Goal: Use online tool/utility: Utilize a website feature to perform a specific function

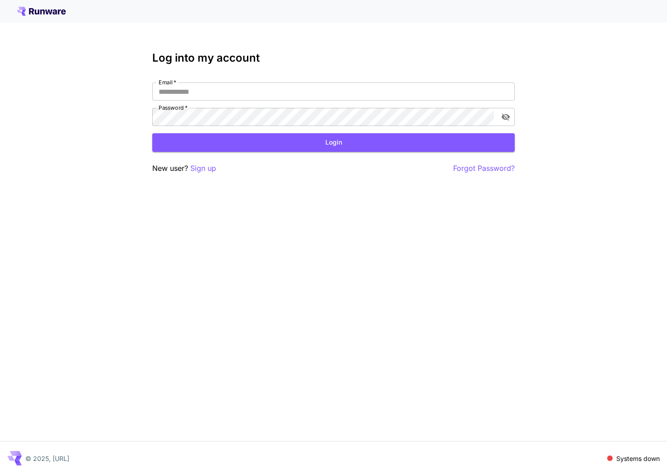
type input "**********"
click at [249, 155] on div "**********" at bounding box center [333, 113] width 362 height 122
click at [261, 143] on button "Login" at bounding box center [333, 142] width 362 height 19
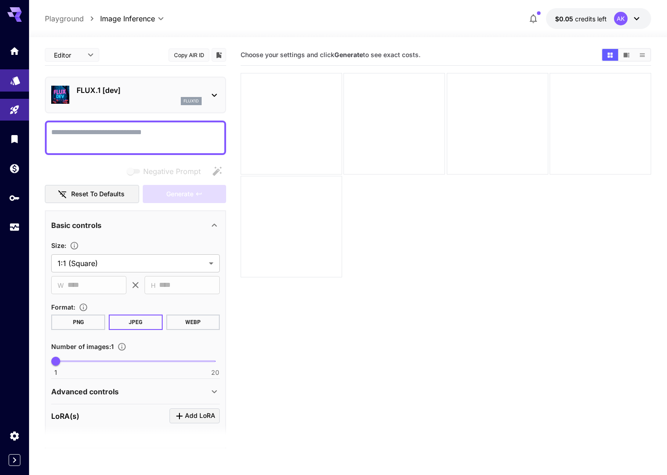
click at [21, 82] on link at bounding box center [14, 80] width 29 height 22
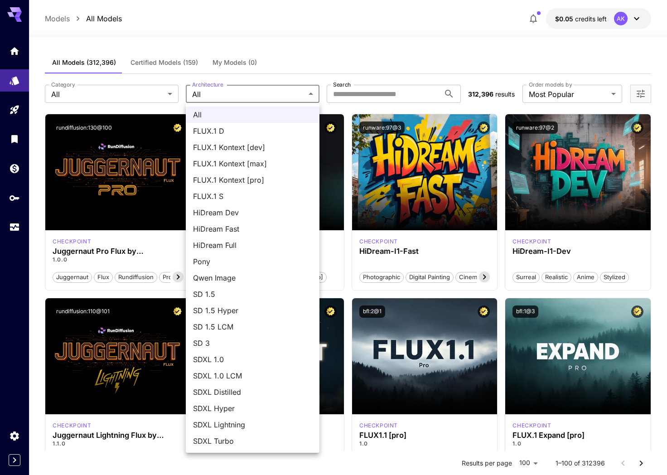
click at [299, 64] on div at bounding box center [333, 237] width 667 height 475
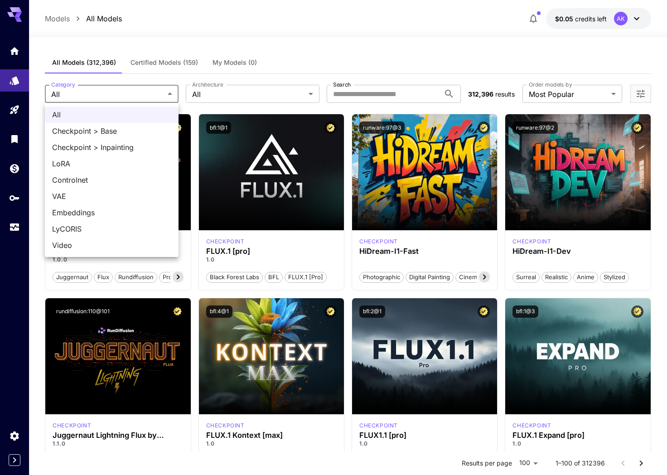
click at [127, 159] on span "LoRA" at bounding box center [111, 163] width 119 height 11
type input "****"
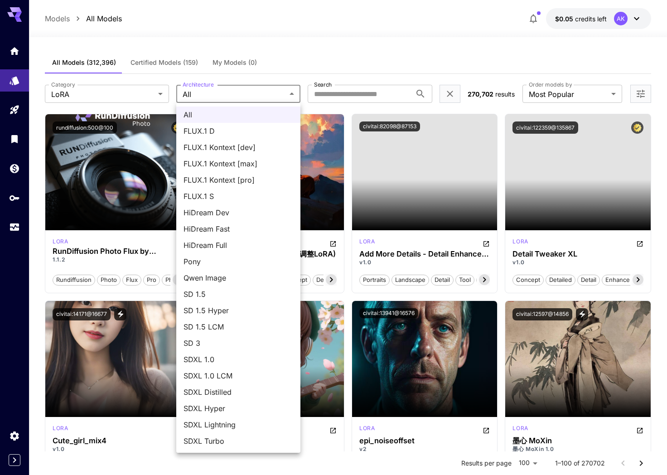
click at [232, 131] on span "FLUX.1 D" at bounding box center [239, 131] width 110 height 11
type input "******"
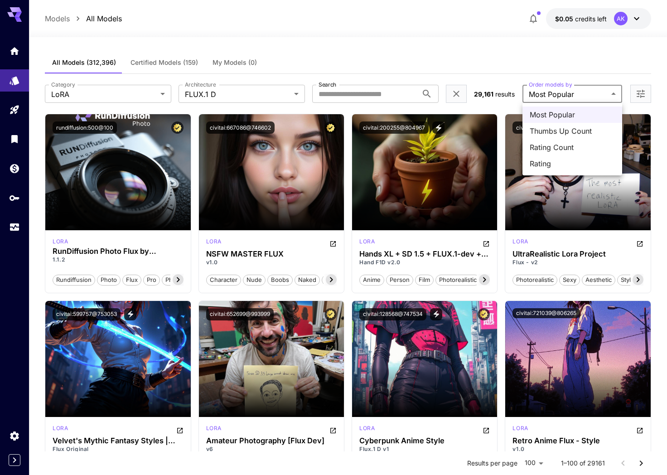
click at [521, 57] on div at bounding box center [333, 237] width 667 height 475
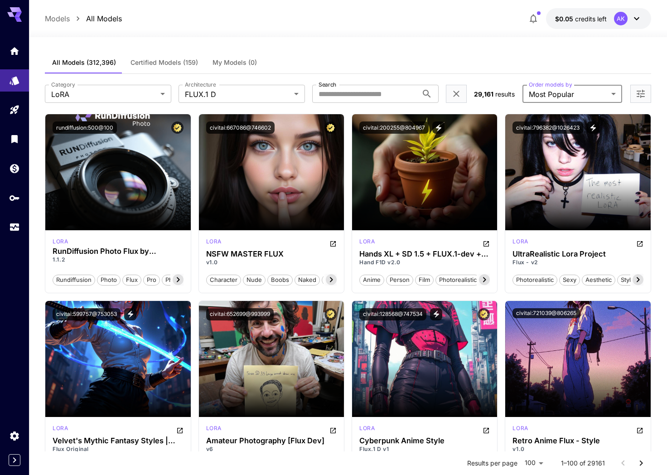
click at [636, 87] on div at bounding box center [640, 94] width 21 height 18
click at [638, 93] on icon "Open more filters" at bounding box center [640, 93] width 11 height 11
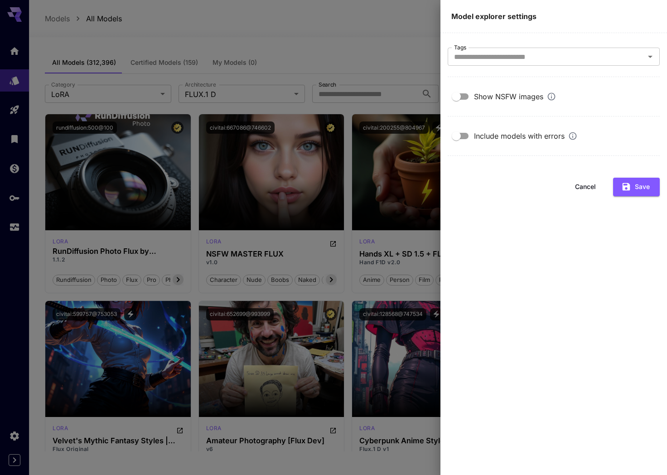
click at [416, 61] on div at bounding box center [333, 237] width 667 height 475
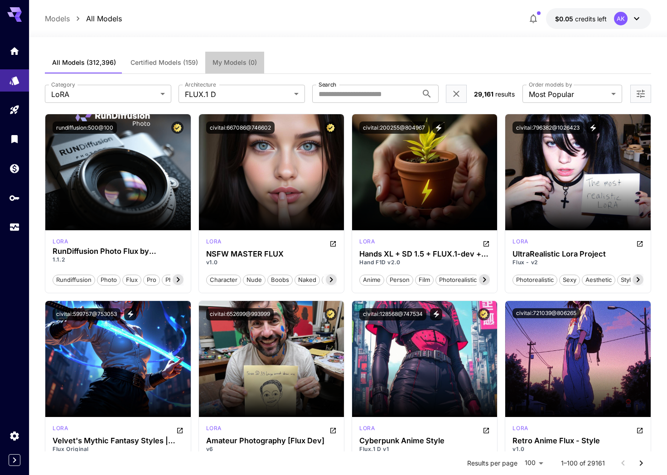
click at [221, 59] on span "My Models (0)" at bounding box center [235, 62] width 44 height 8
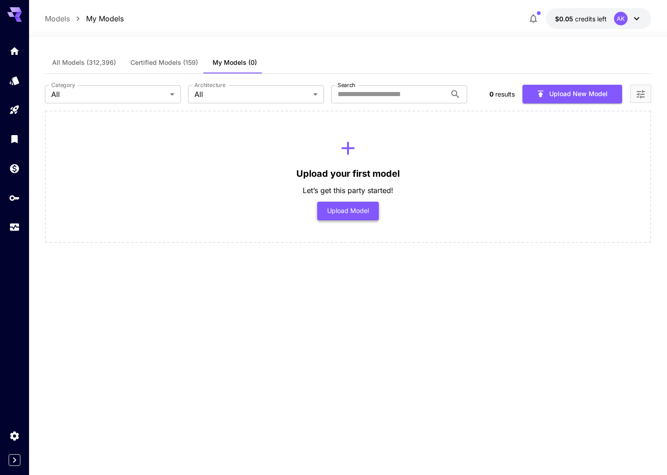
click at [349, 213] on button "Upload Model" at bounding box center [348, 211] width 62 height 19
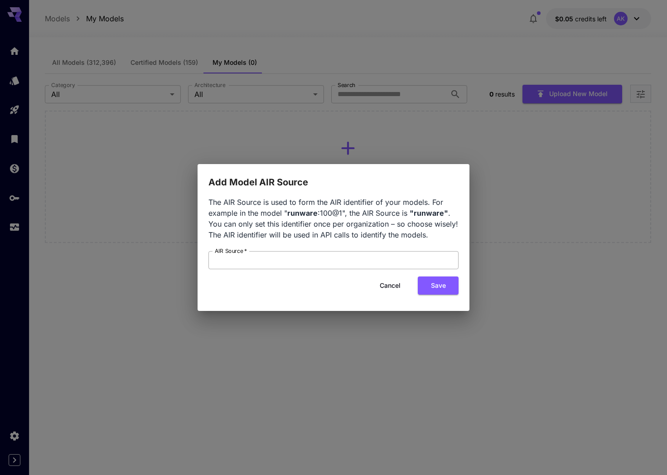
click at [309, 264] on input "AIR Source   *" at bounding box center [333, 260] width 250 height 18
click at [387, 284] on button "Cancel" at bounding box center [390, 285] width 41 height 19
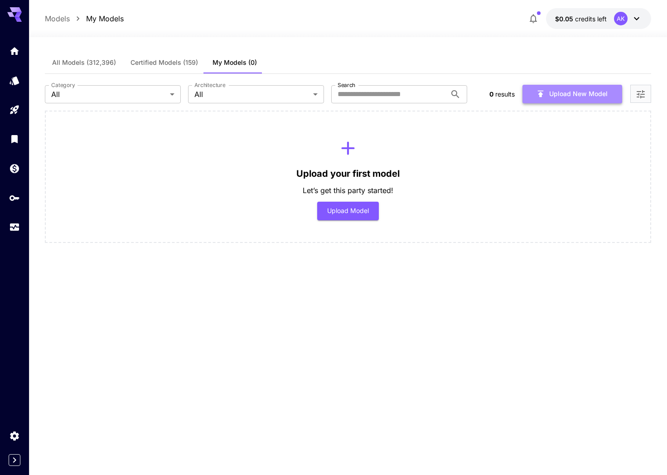
click at [585, 98] on button "Upload New Model" at bounding box center [572, 94] width 100 height 19
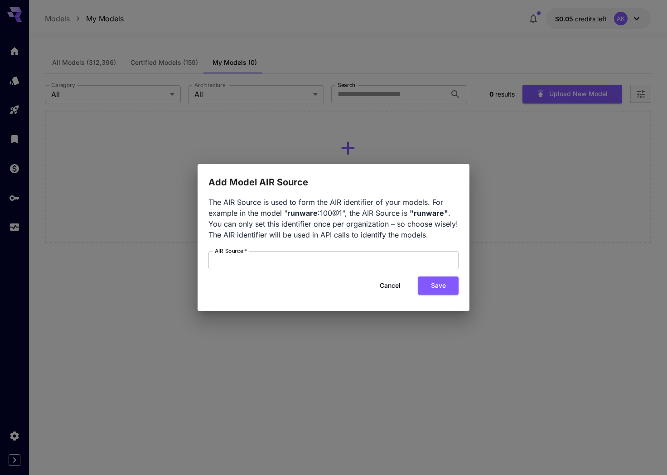
click at [396, 285] on button "Cancel" at bounding box center [390, 285] width 41 height 19
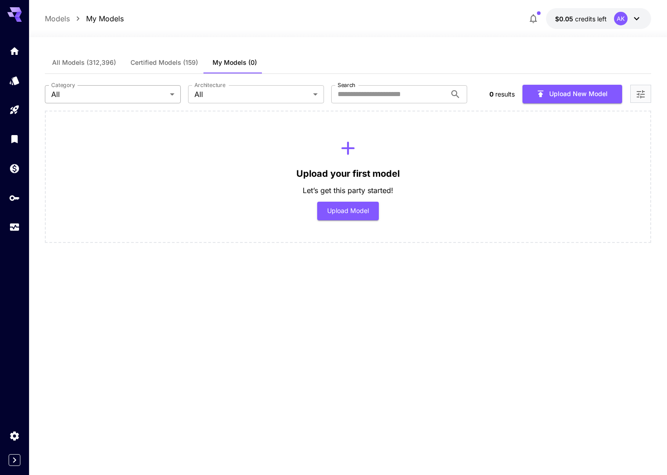
click at [113, 88] on body "Models My Models $0.05 credits left AK All Models (312,396) Certified Models (1…" at bounding box center [333, 237] width 667 height 475
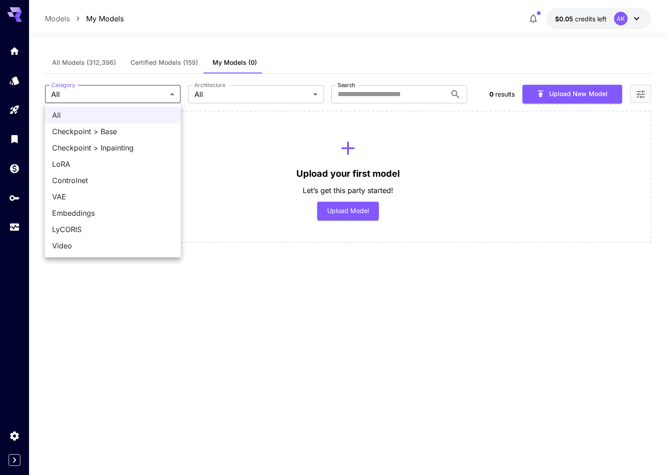
click at [118, 170] on li "LoRA" at bounding box center [113, 164] width 136 height 16
type input "****"
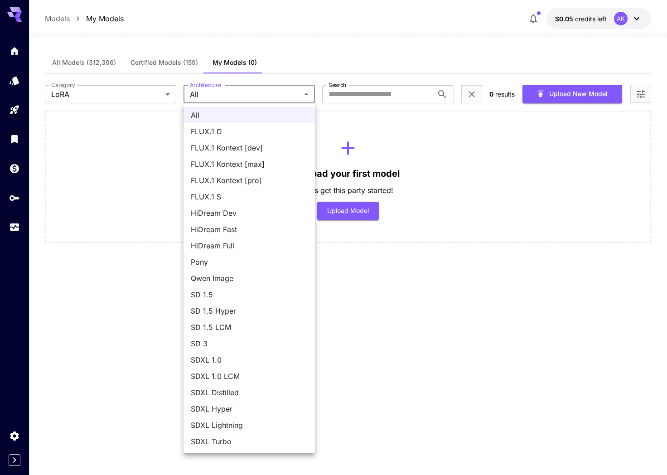
click at [224, 92] on body "Models My Models $0.05 credits left AK All Models (312,396) Certified Models (1…" at bounding box center [333, 237] width 667 height 475
click at [223, 135] on span "FLUX.1 D" at bounding box center [249, 131] width 117 height 11
type input "******"
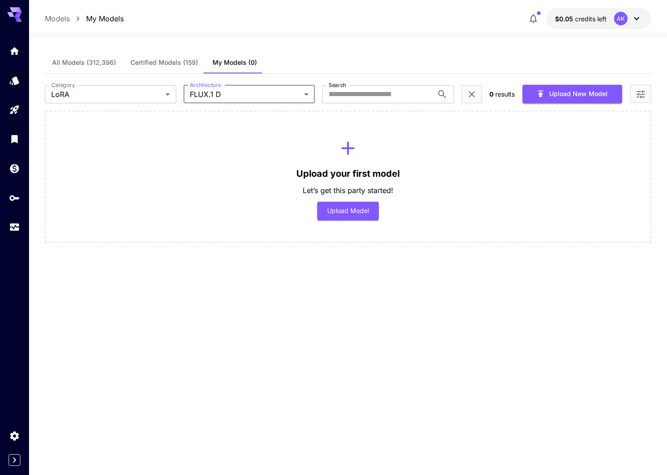
click at [89, 60] on span "All Models (312,396)" at bounding box center [84, 62] width 64 height 8
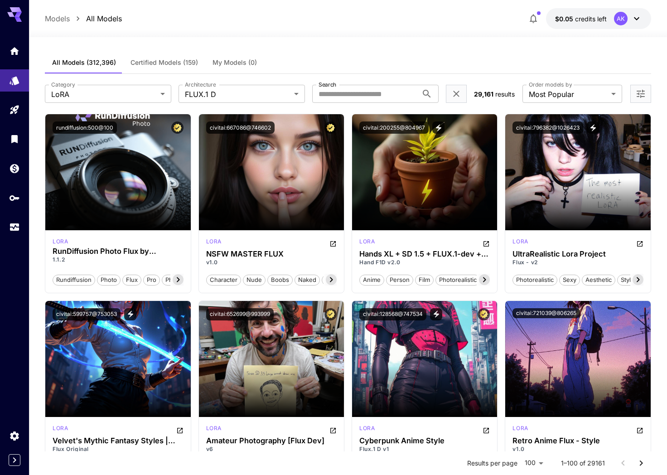
click at [157, 59] on span "Certified Models (159)" at bounding box center [164, 62] width 68 height 8
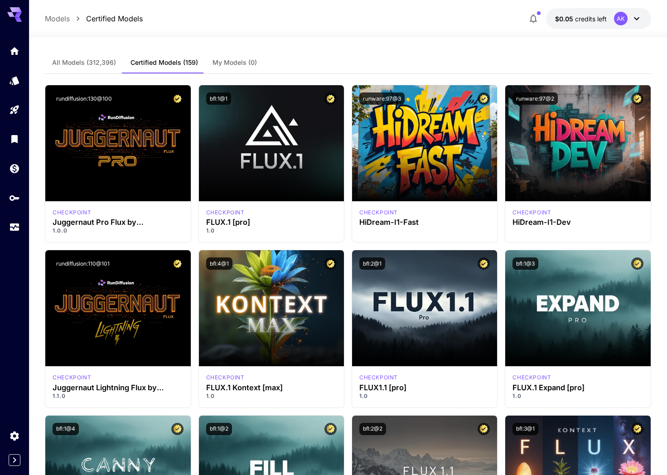
click at [101, 67] on button "All Models (312,396)" at bounding box center [84, 63] width 78 height 22
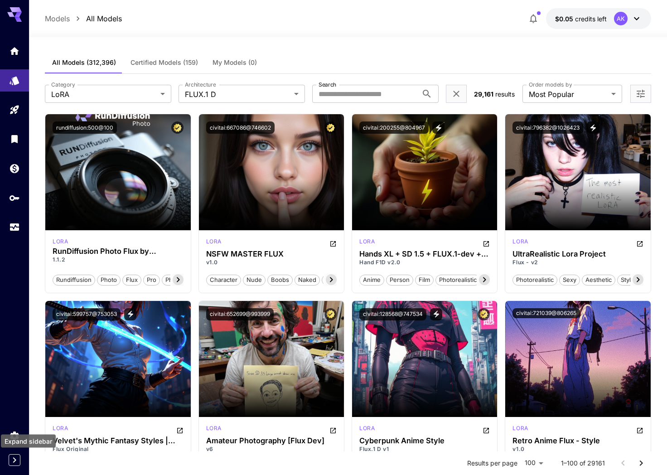
click at [14, 459] on icon "Expand sidebar" at bounding box center [14, 459] width 3 height 5
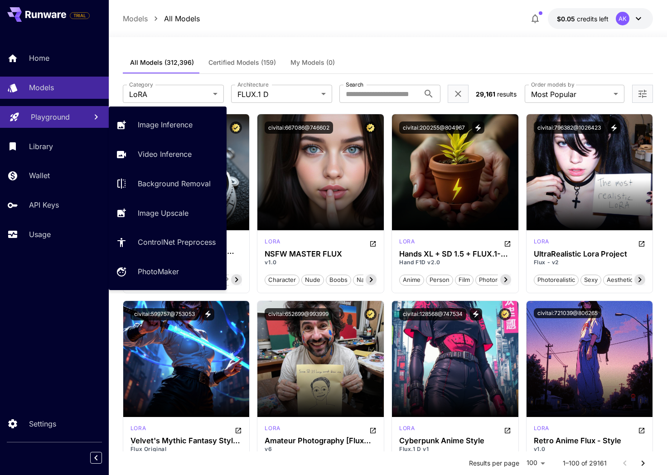
click at [71, 115] on div "Playground" at bounding box center [55, 116] width 49 height 11
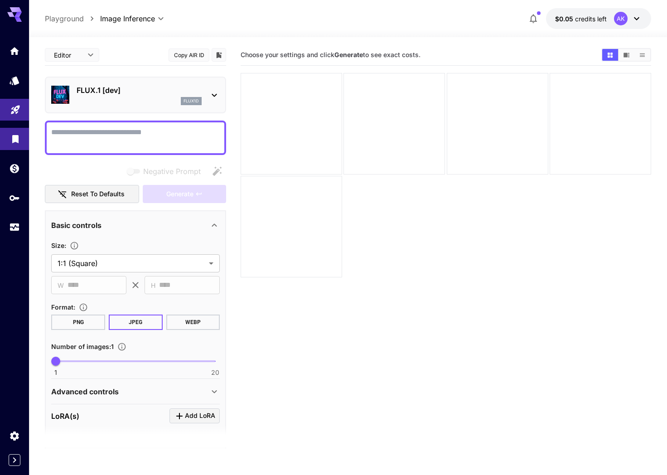
click at [15, 131] on link at bounding box center [14, 139] width 29 height 22
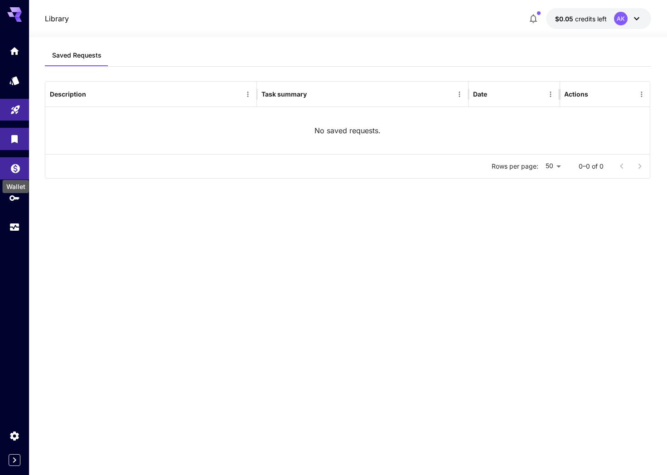
click at [14, 167] on icon "Wallet" at bounding box center [15, 165] width 11 height 11
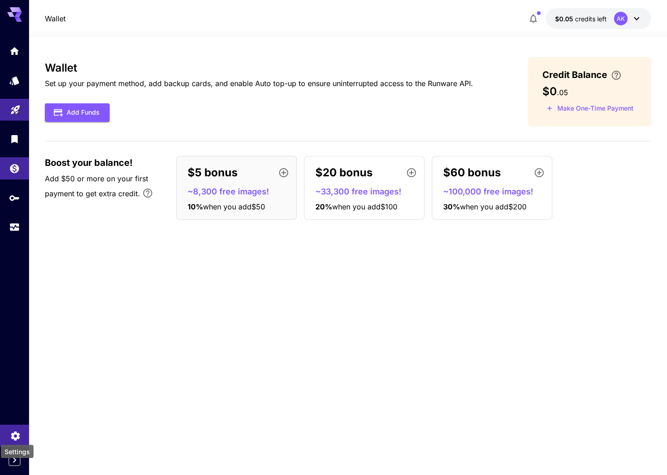
click at [13, 433] on icon "Settings" at bounding box center [15, 433] width 11 height 11
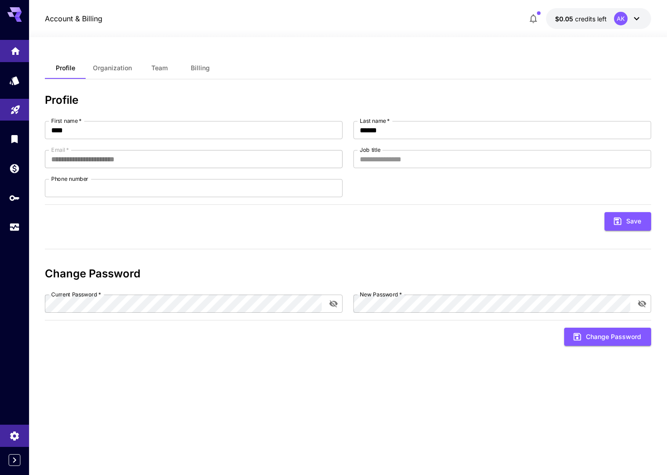
click at [22, 51] on link at bounding box center [14, 51] width 29 height 22
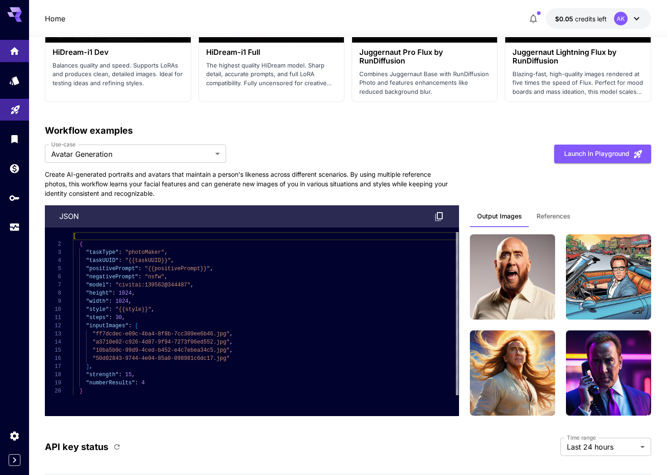
scroll to position [2223, 0]
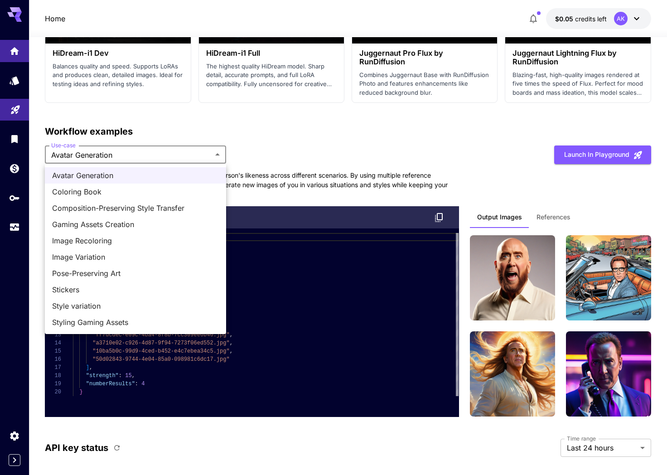
click at [185, 173] on span "Avatar Generation" at bounding box center [135, 175] width 167 height 11
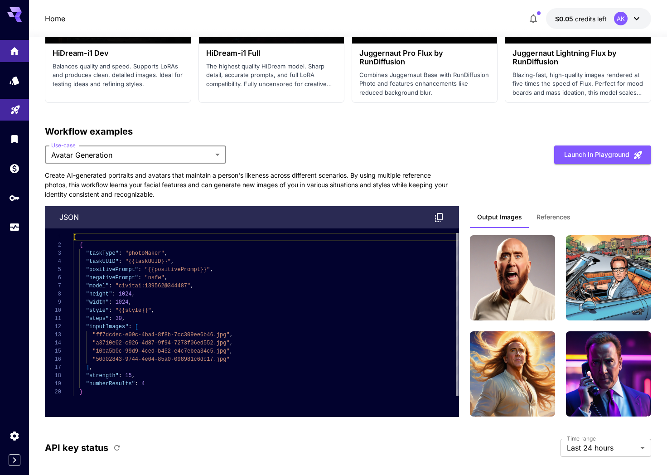
click at [555, 216] on span "References" at bounding box center [553, 217] width 34 height 8
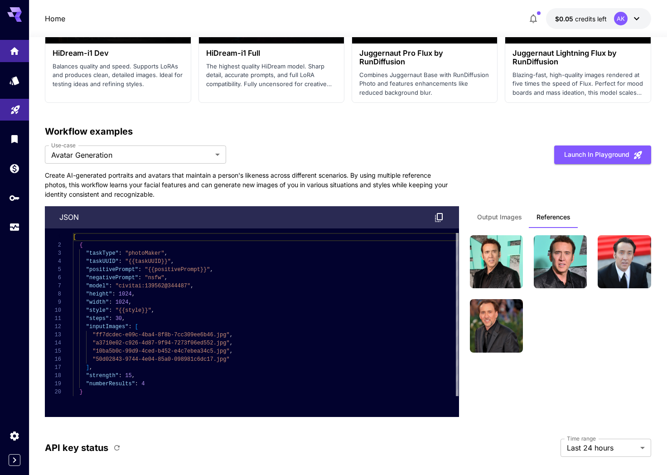
click at [505, 216] on span "Output Images" at bounding box center [499, 217] width 45 height 8
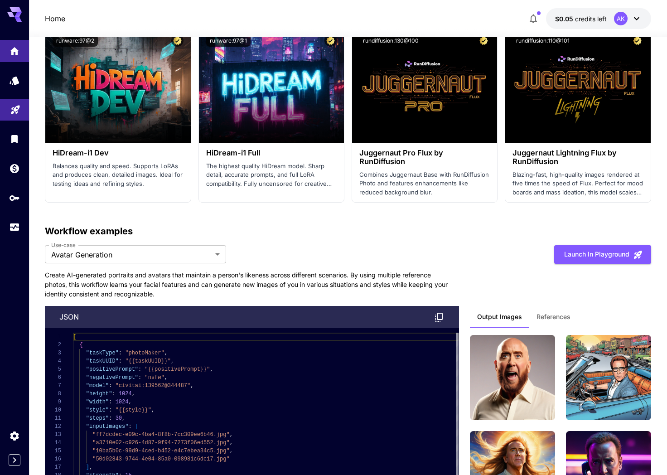
scroll to position [2123, 0]
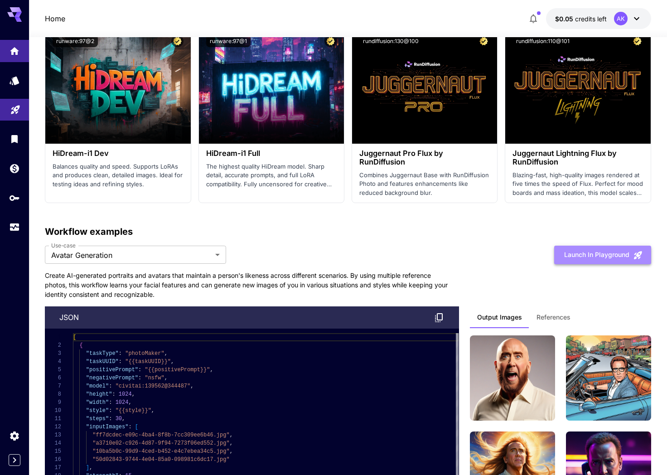
click at [596, 254] on button "Launch in Playground" at bounding box center [602, 255] width 97 height 19
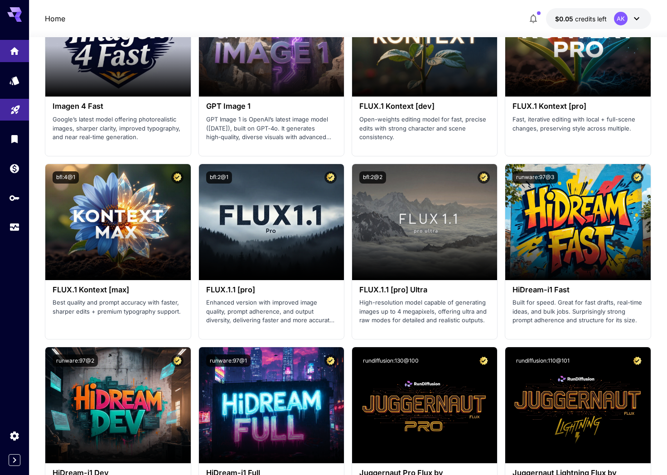
scroll to position [1778, 0]
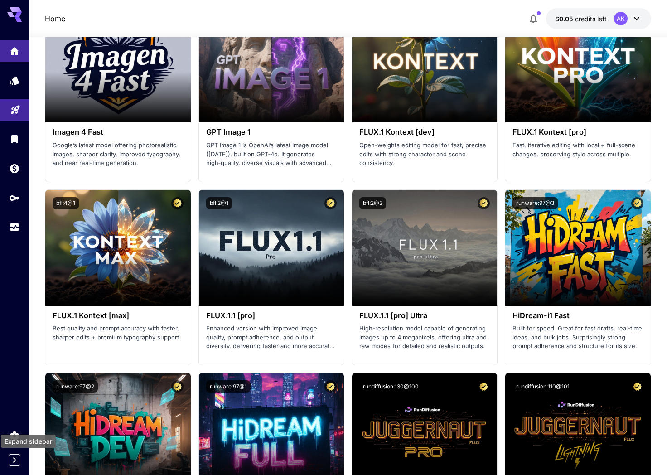
click at [11, 459] on icon "Expand sidebar" at bounding box center [14, 459] width 11 height 11
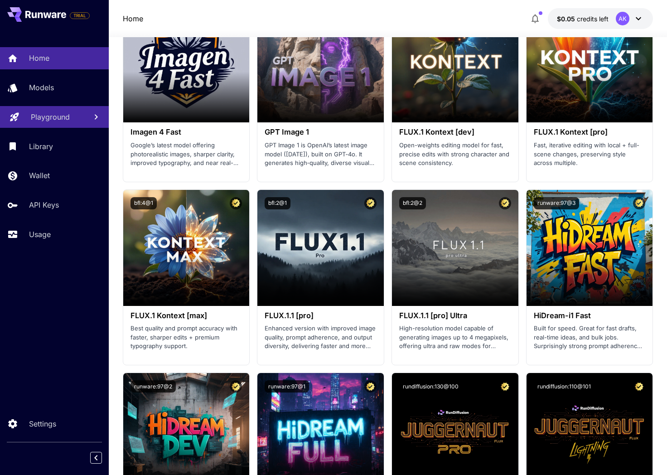
click at [229, 21] on div "Home $0.05 credits left AK" at bounding box center [388, 18] width 530 height 21
click at [86, 86] on div "Models" at bounding box center [66, 87] width 71 height 11
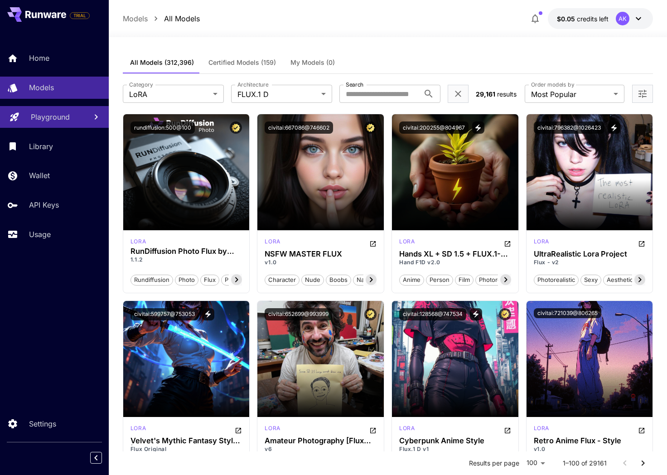
click at [280, 36] on div at bounding box center [388, 31] width 558 height 11
